Goal: Task Accomplishment & Management: Use online tool/utility

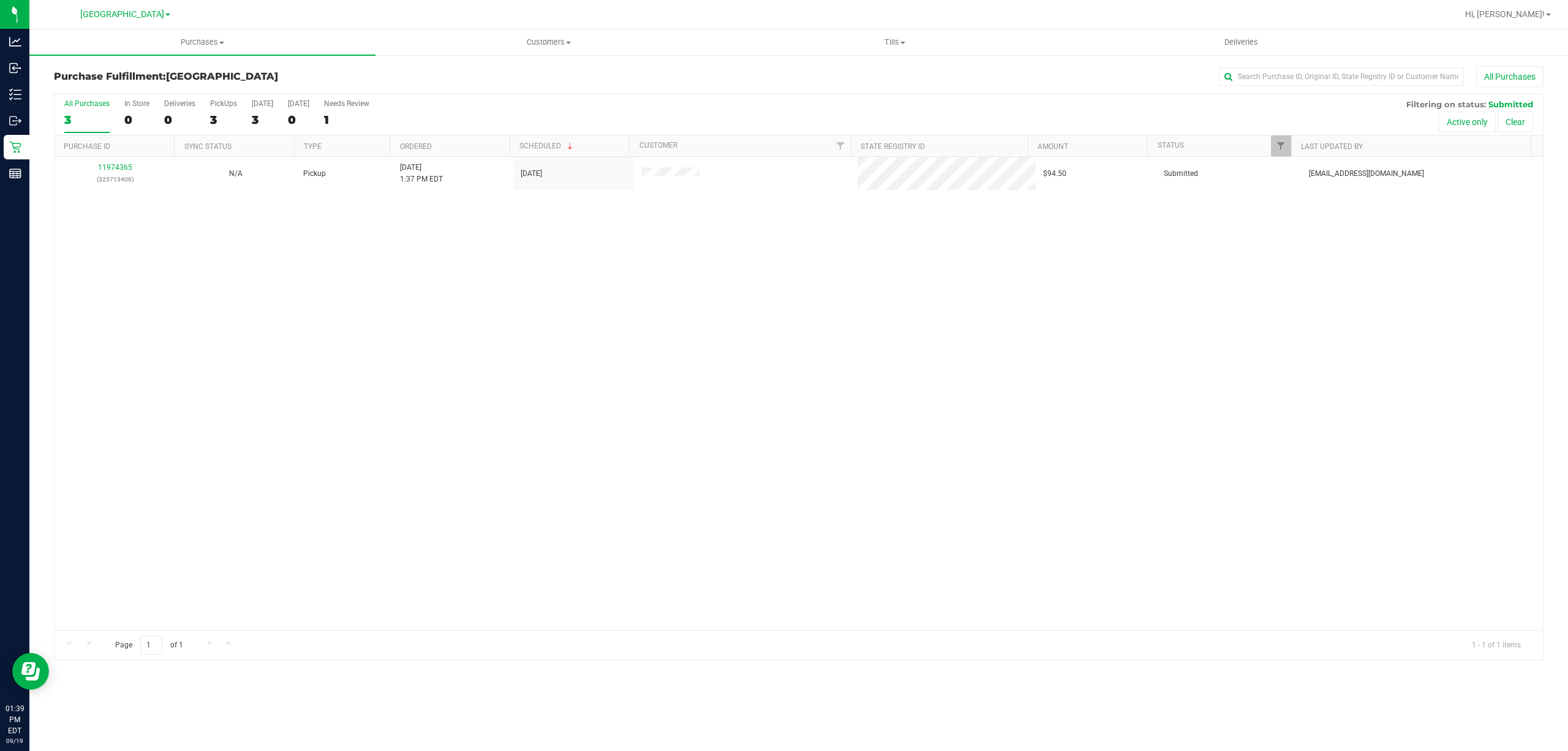
click at [305, 257] on div "11974365 (325713406) N/A Pickup [DATE] 1:37 PM EDT 9/19/2025 $94.50 Submitted […" at bounding box center [799, 393] width 1489 height 473
click at [308, 219] on div "No results found." at bounding box center [799, 434] width 1489 height 556
drag, startPoint x: 199, startPoint y: 70, endPoint x: 204, endPoint y: 97, distance: 27.5
click at [197, 74] on div "Purchase Fulfillment: [GEOGRAPHIC_DATA] All Purchases" at bounding box center [798, 79] width 1489 height 27
click at [223, 124] on div "3" at bounding box center [223, 120] width 27 height 14
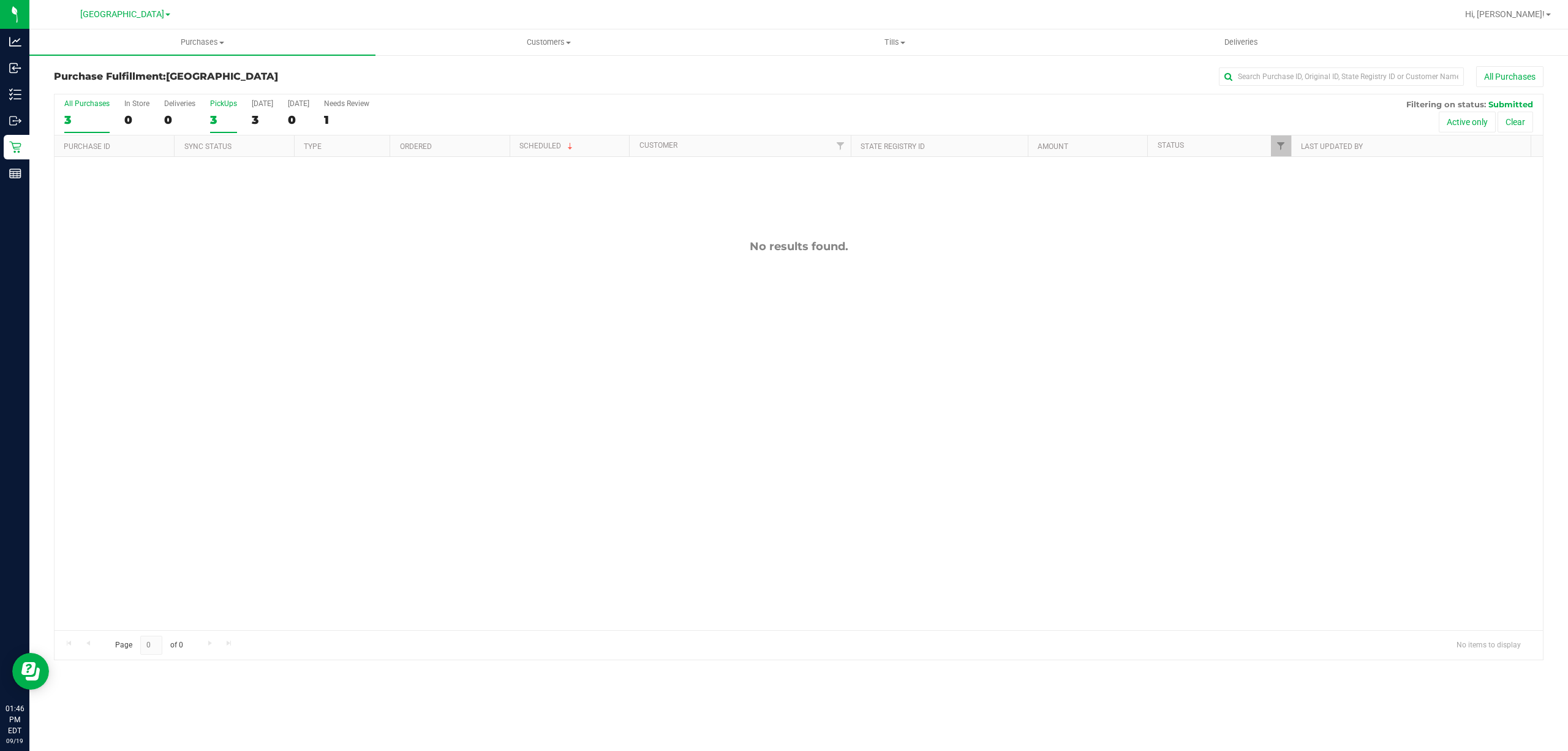
click at [0, 0] on input "PickUps 3" at bounding box center [0, 0] width 0 height 0
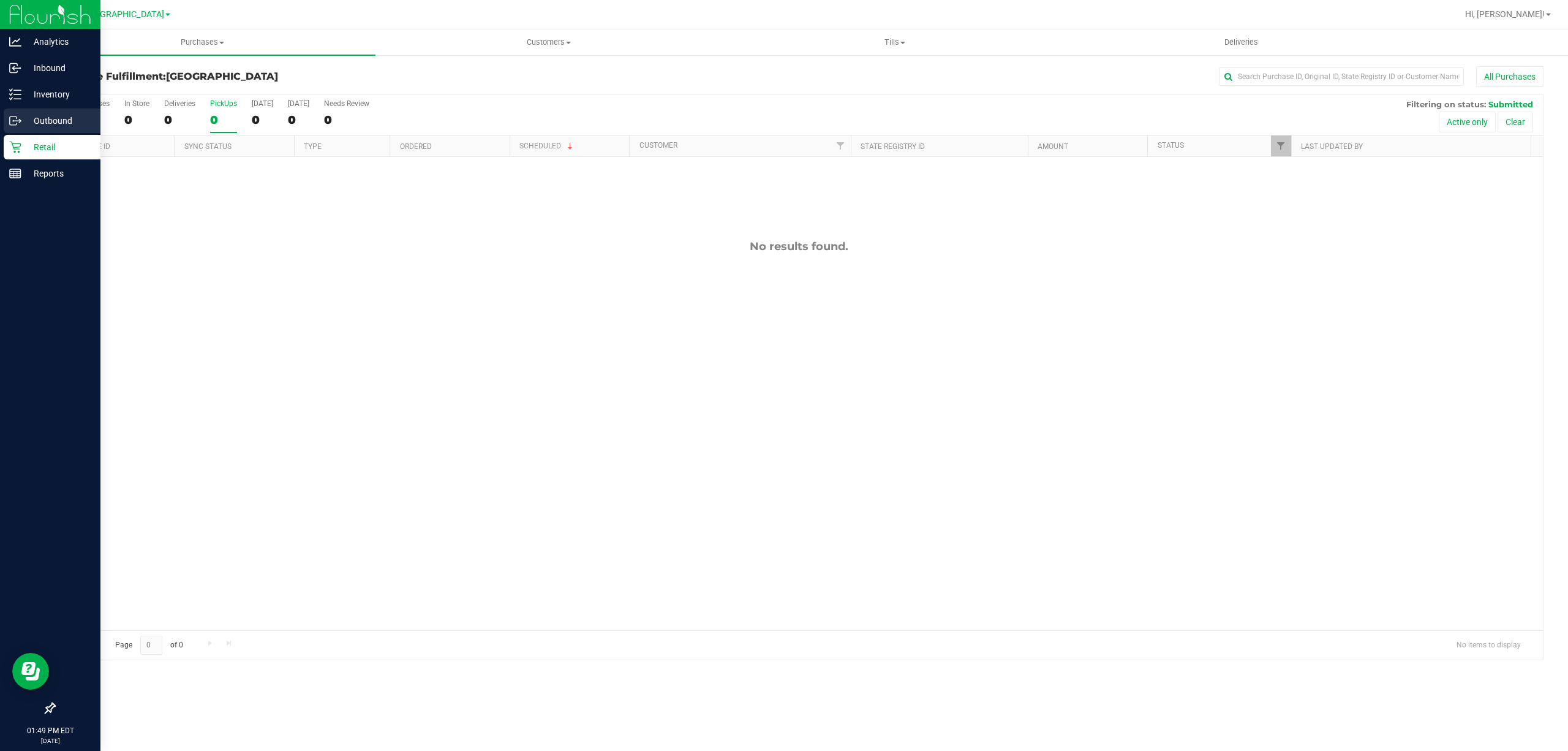
click at [17, 108] on div "Outbound" at bounding box center [52, 120] width 97 height 25
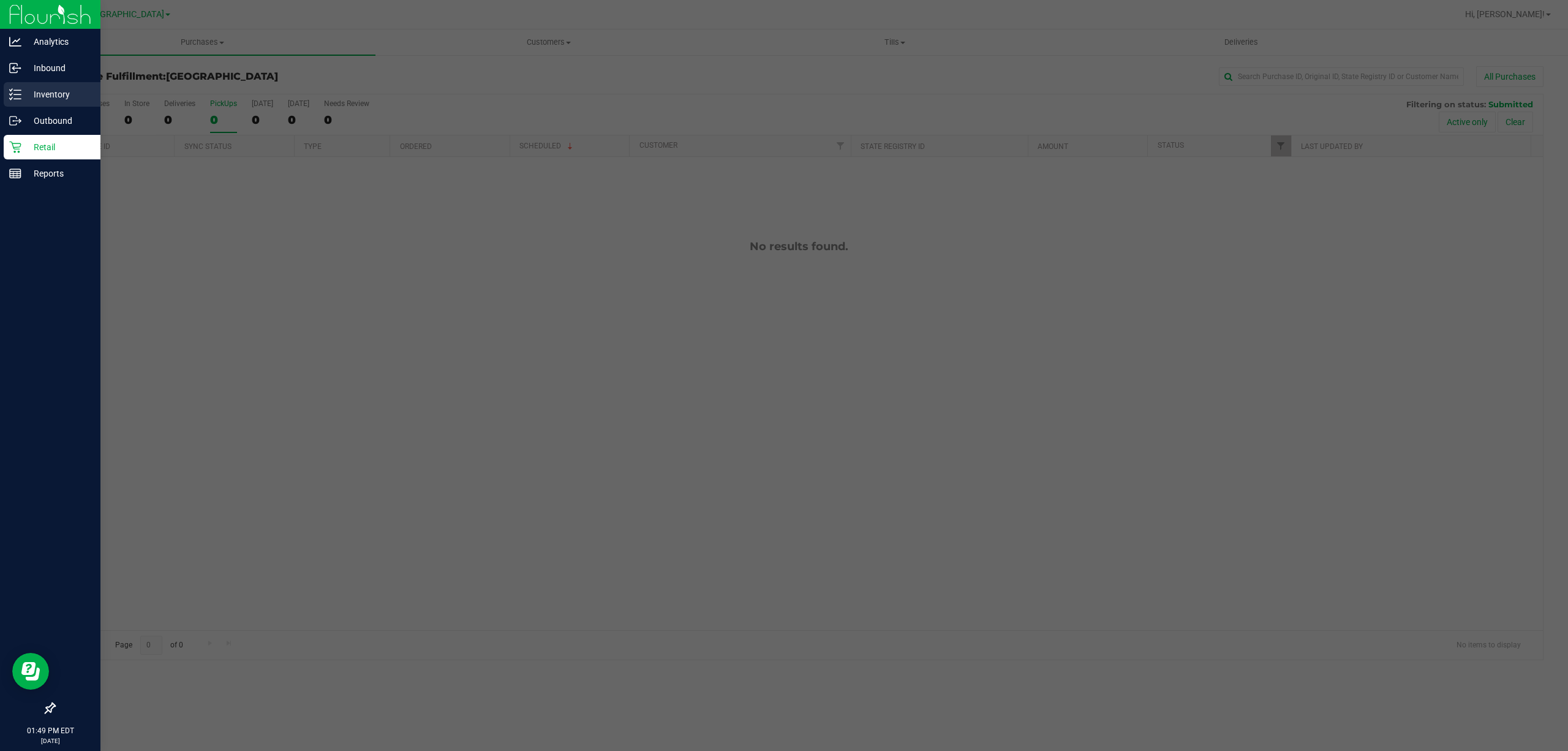
click at [20, 93] on icon at bounding box center [15, 94] width 12 height 12
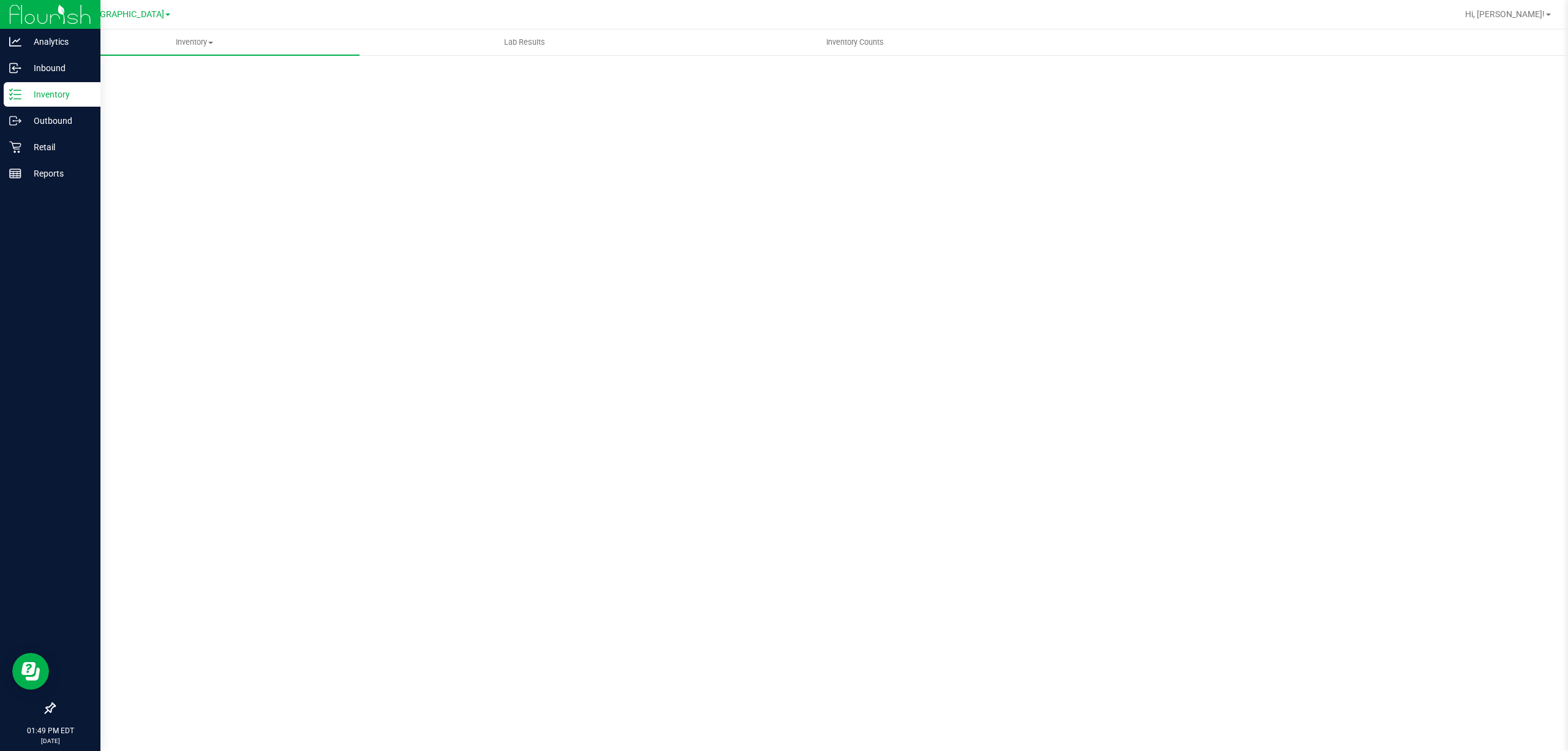
drag, startPoint x: 20, startPoint y: 92, endPoint x: 32, endPoint y: 93, distance: 12.0
click at [20, 92] on icon at bounding box center [15, 94] width 12 height 12
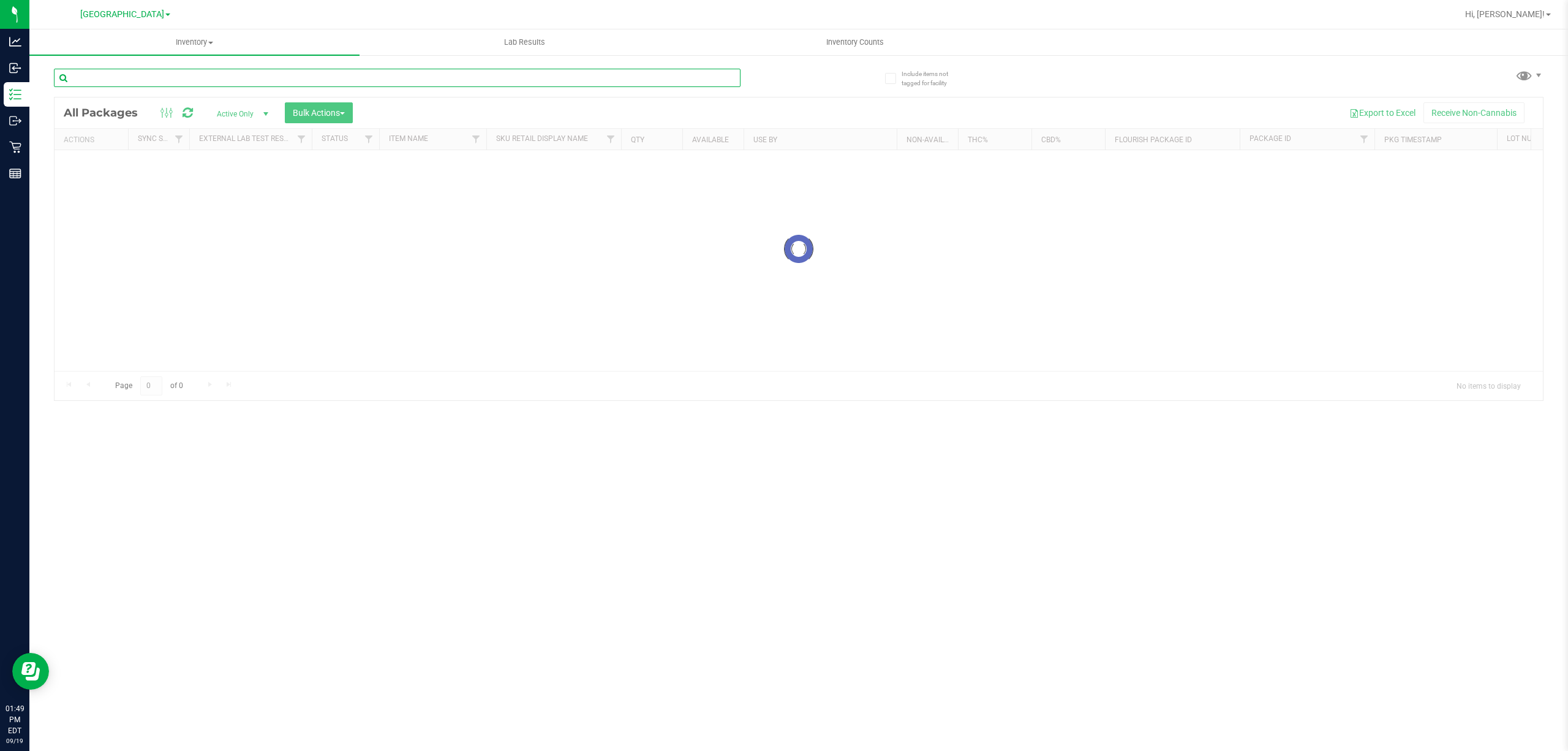
click at [169, 77] on input "text" at bounding box center [397, 78] width 687 height 18
type input "6505182977840661"
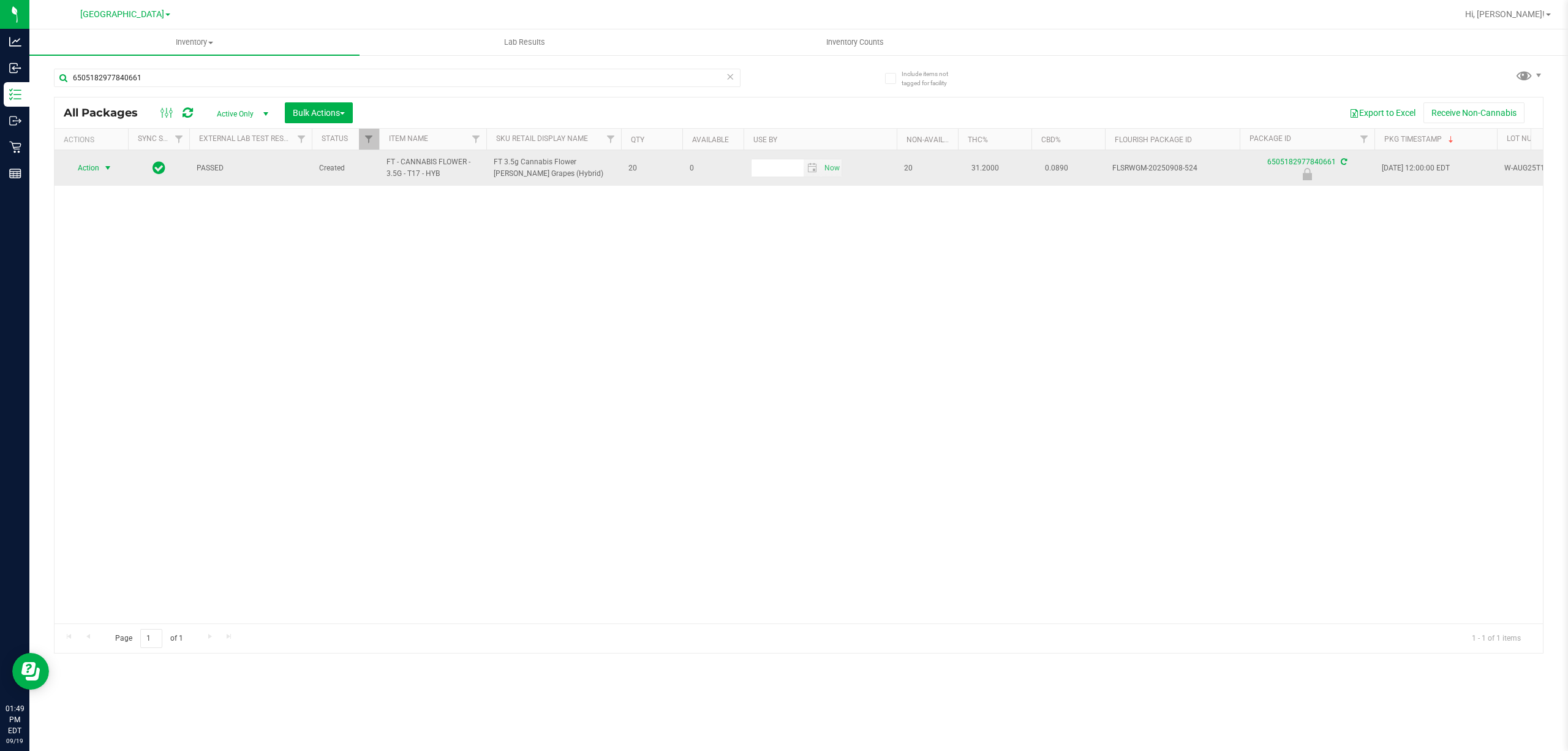
click at [103, 165] on span "select" at bounding box center [108, 168] width 10 height 10
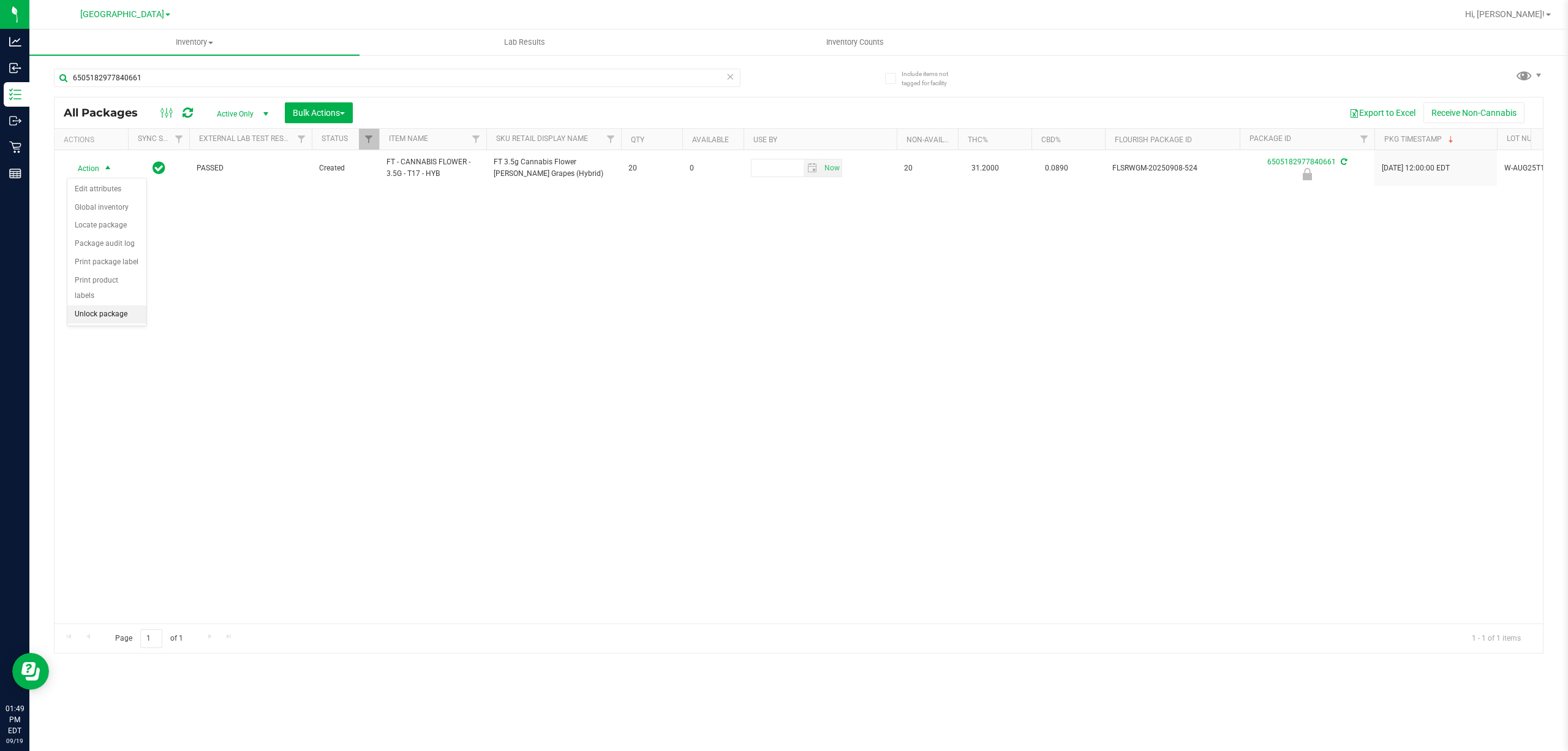
click at [118, 312] on li "Unlock package" at bounding box center [107, 314] width 79 height 18
